Goal: Information Seeking & Learning: Learn about a topic

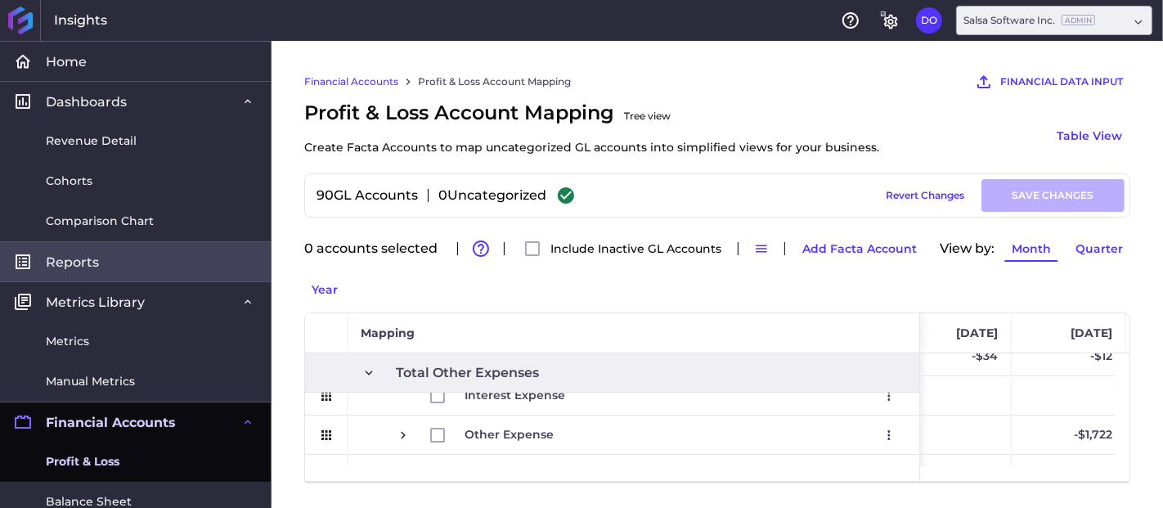
click at [107, 268] on link "Reports" at bounding box center [135, 261] width 271 height 40
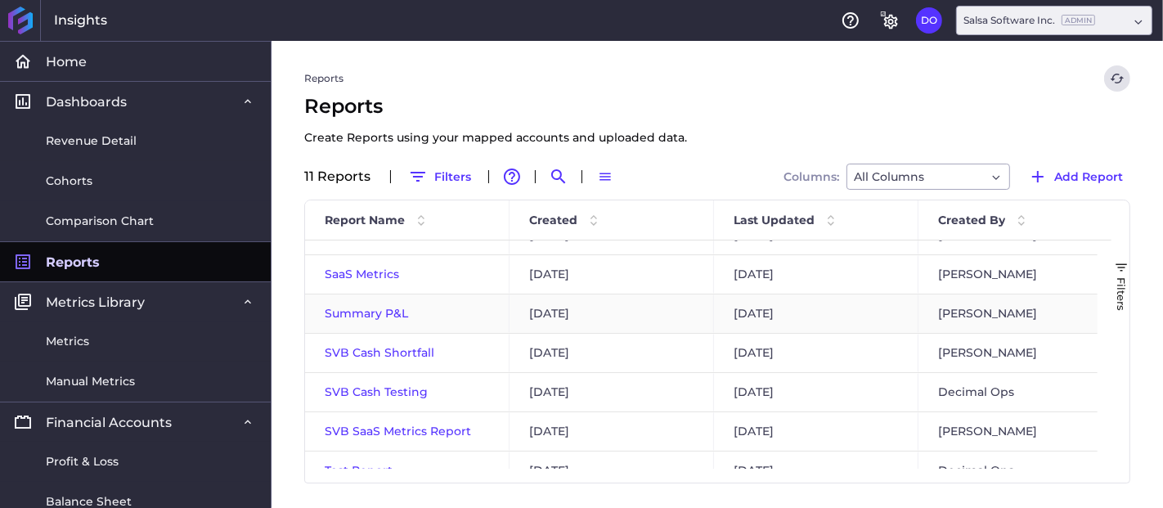
scroll to position [91, 0]
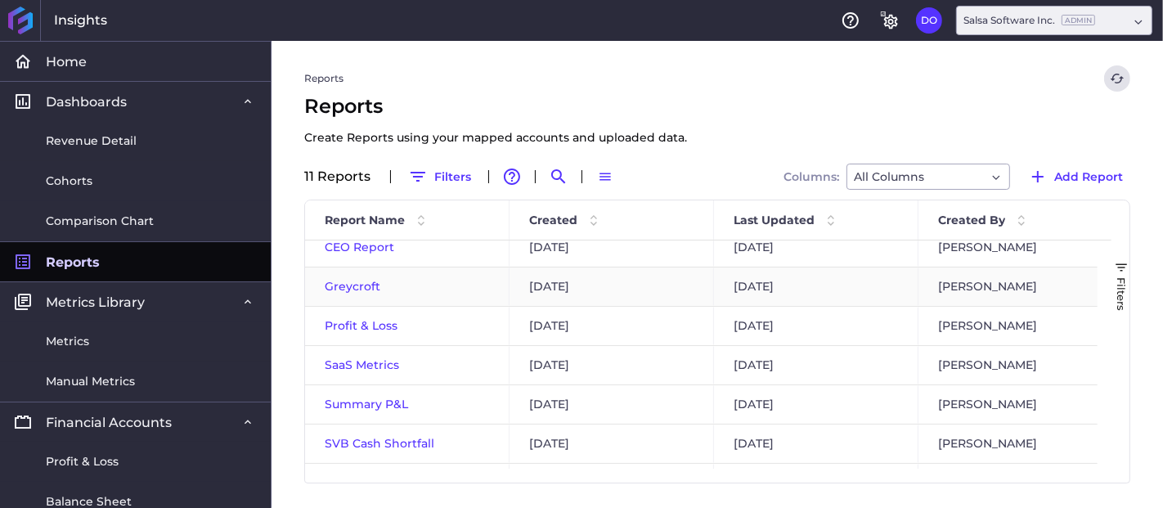
click at [348, 288] on span "Greycroft" at bounding box center [353, 286] width 56 height 15
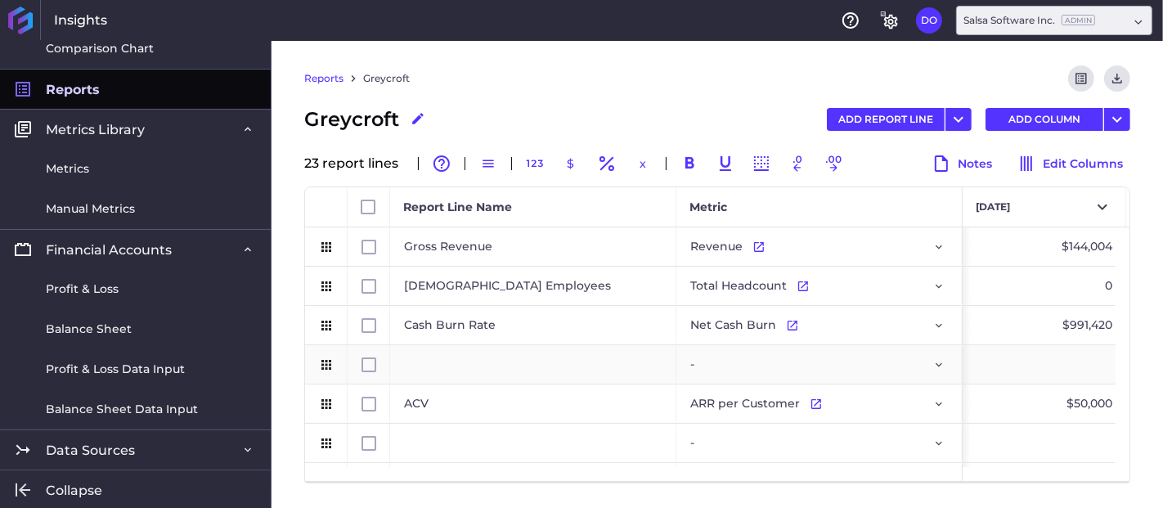
scroll to position [272, 0]
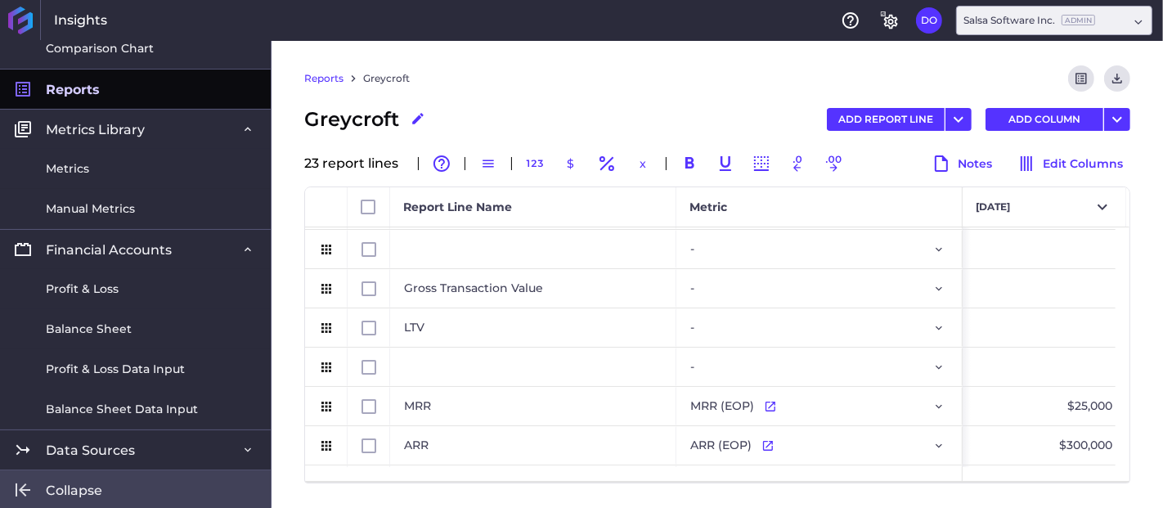
click at [97, 483] on span "Collapse" at bounding box center [74, 490] width 56 height 17
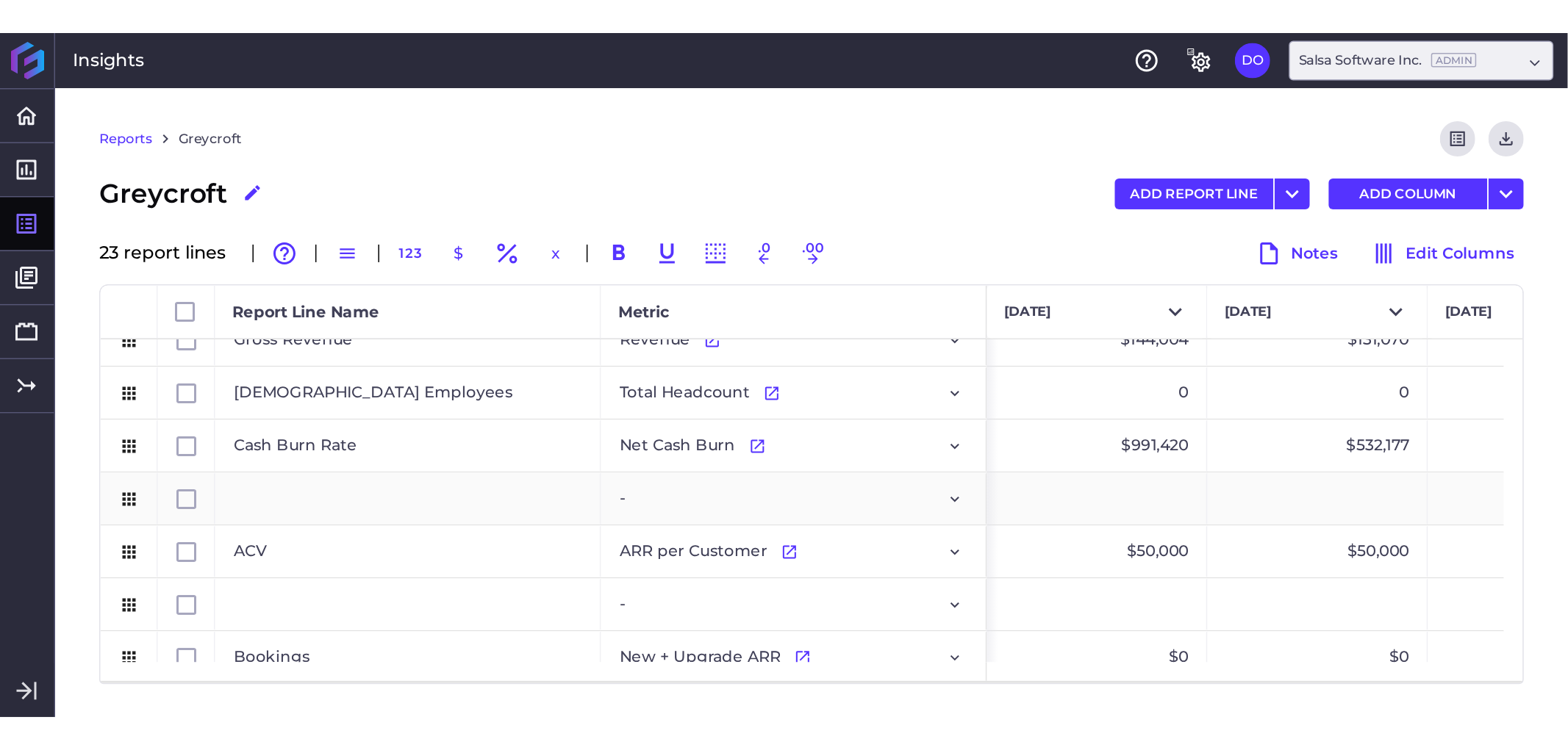
scroll to position [0, 0]
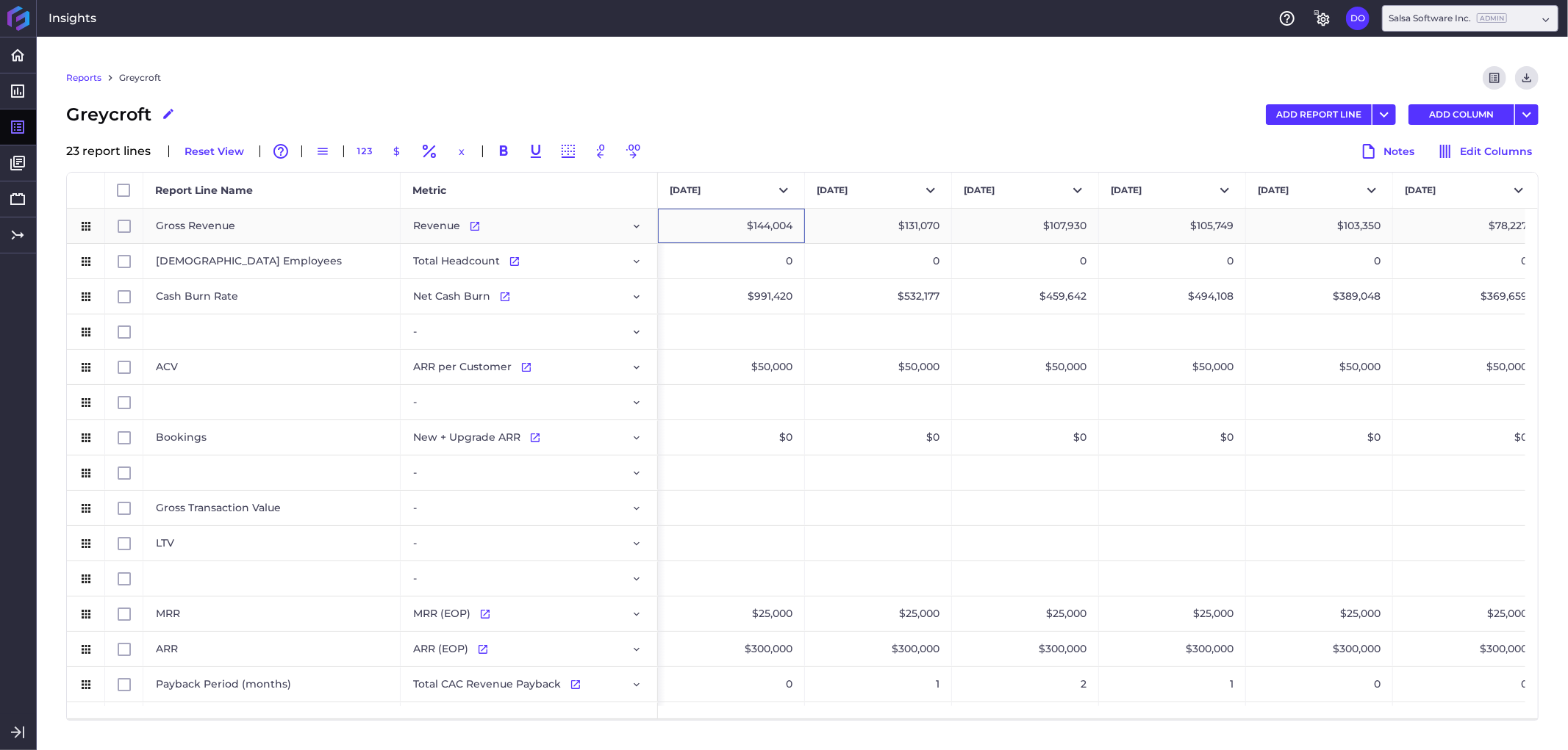
drag, startPoint x: 722, startPoint y: 228, endPoint x: 785, endPoint y: 232, distance: 63.1
click at [785, 232] on div "$144,004" at bounding box center [731, 225] width 147 height 34
click at [1045, 26] on div "Salsa Software Inc. Admin" at bounding box center [1470, 18] width 176 height 26
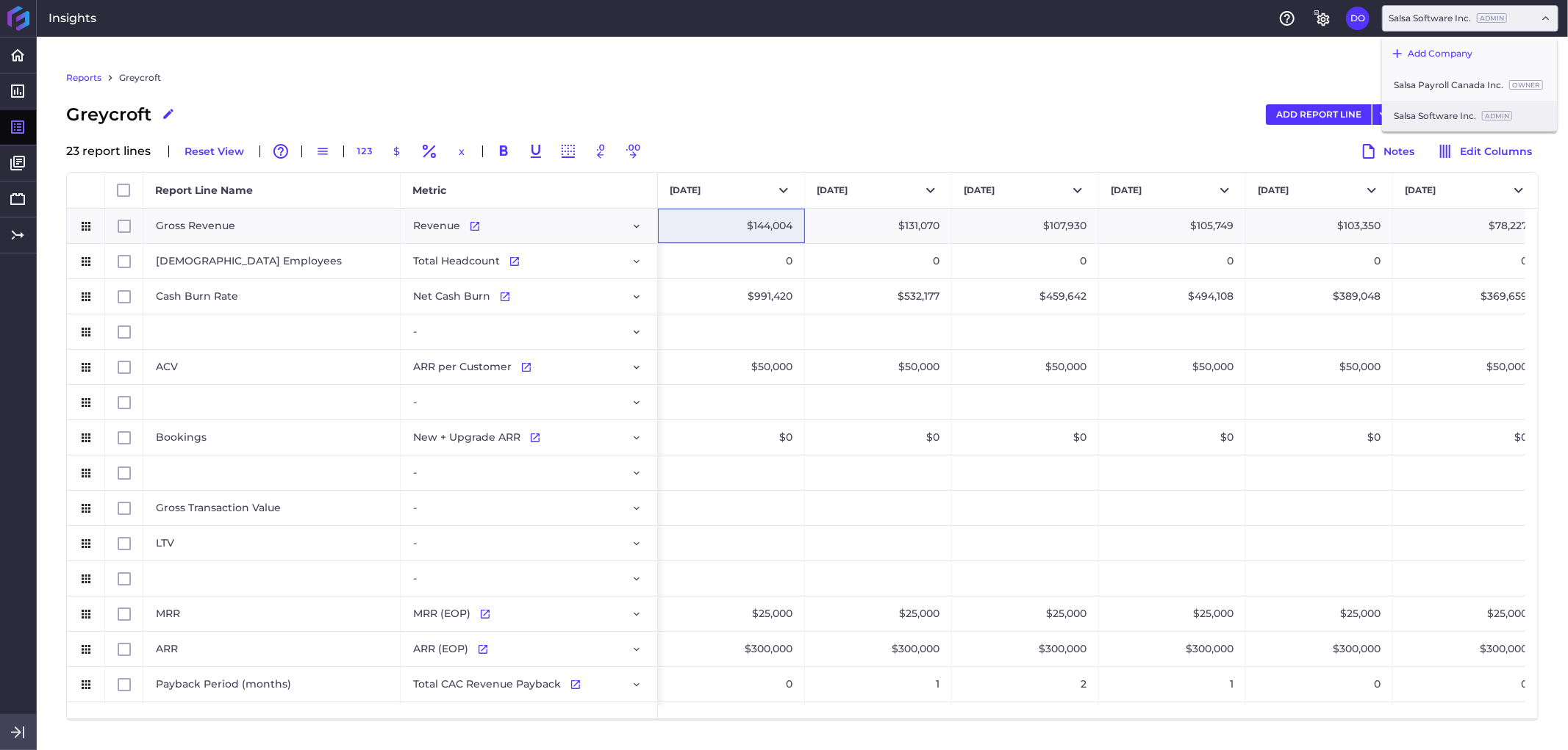
click at [18, 455] on icon at bounding box center [15, 732] width 10 height 12
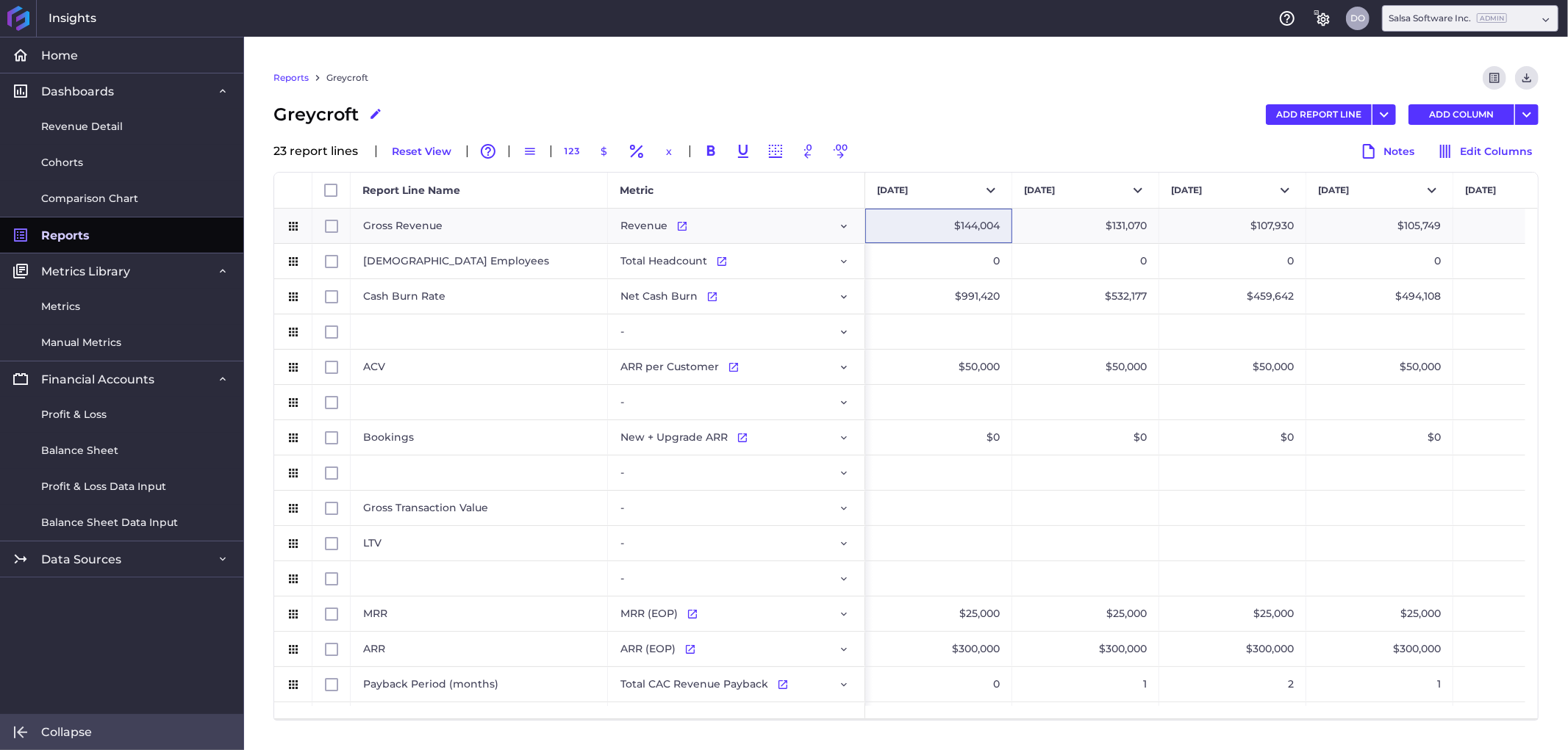
click at [1045, 17] on button "DO" at bounding box center [1358, 18] width 23 height 23
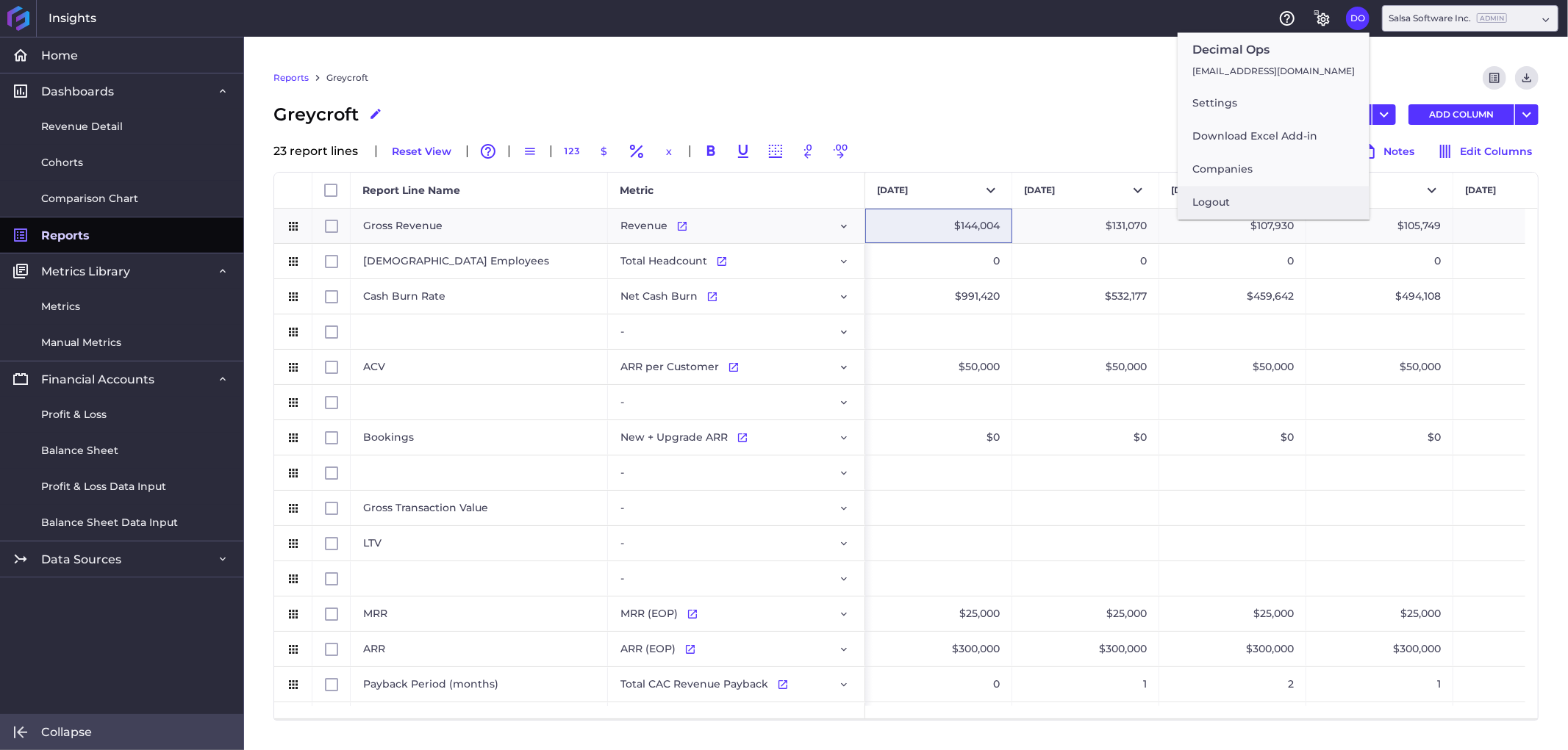
click at [1045, 210] on button "Logout" at bounding box center [1274, 202] width 192 height 33
